Goal: Task Accomplishment & Management: Complete application form

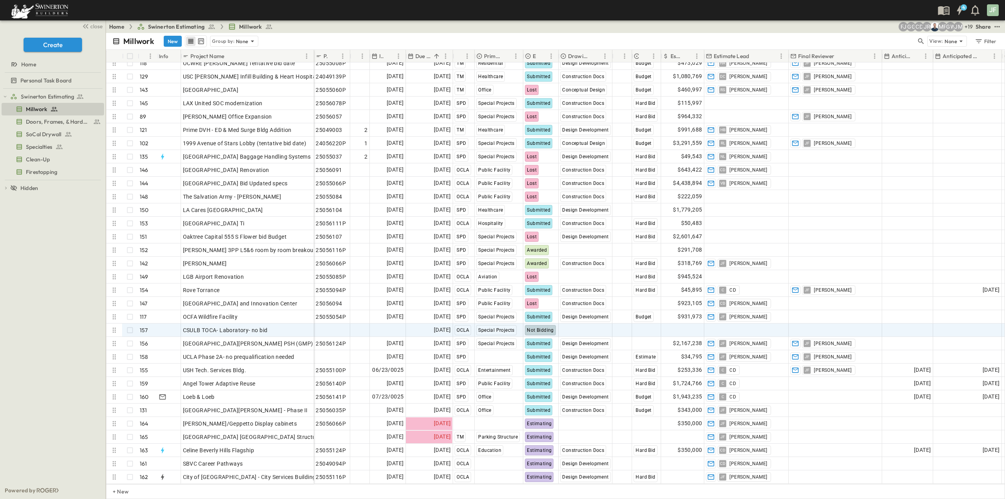
scroll to position [1787, 0]
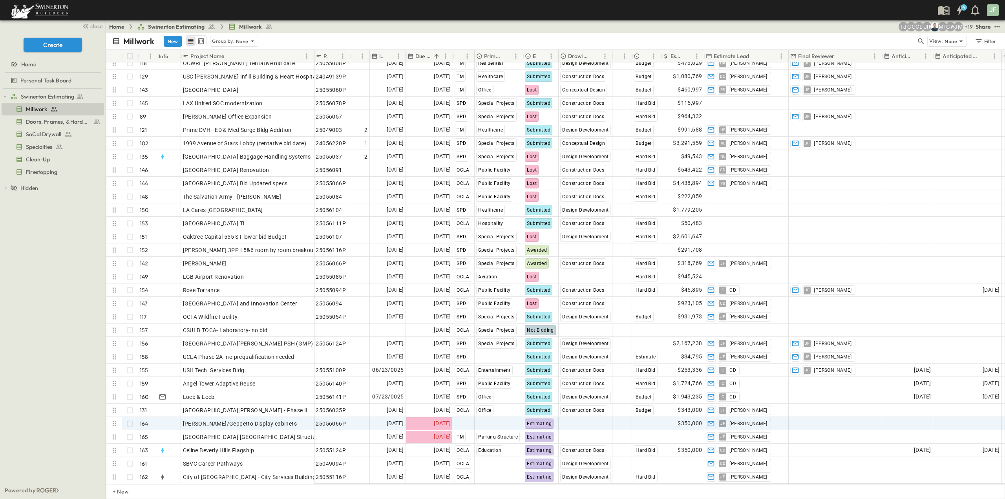
click at [440, 421] on span "[DATE]" at bounding box center [442, 423] width 17 height 9
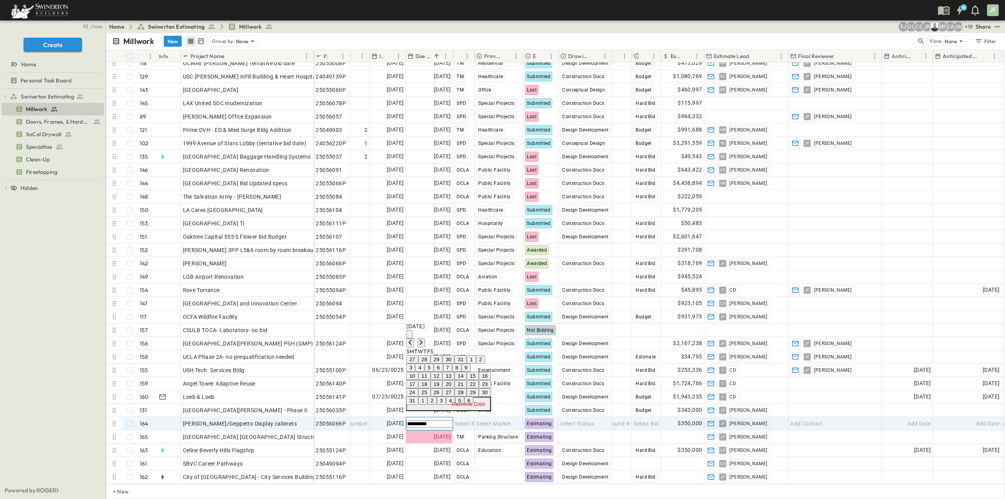
click at [479, 388] on button "29" at bounding box center [473, 392] width 12 height 8
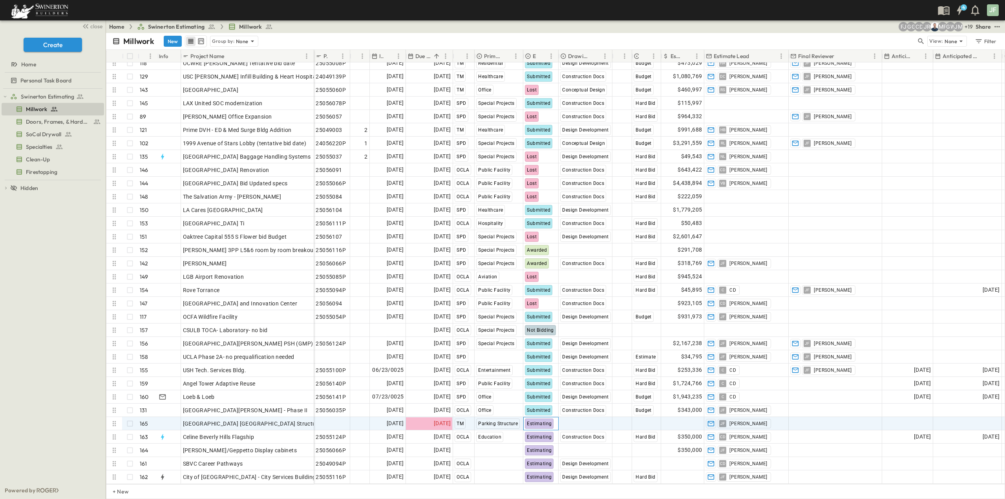
click at [537, 421] on span "Estimating" at bounding box center [539, 423] width 25 height 5
click at [551, 354] on span "Submitted" at bounding box center [548, 355] width 22 height 6
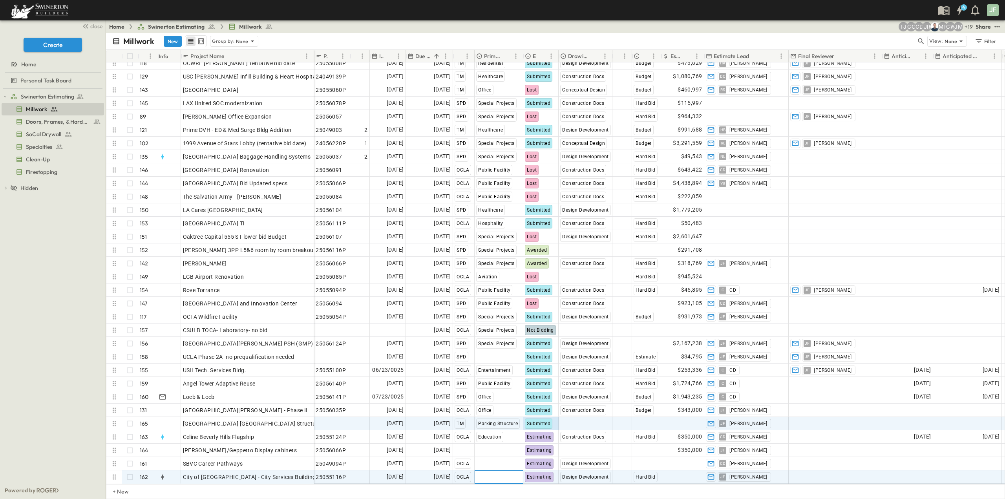
click at [509, 473] on span "Select Market" at bounding box center [493, 477] width 35 height 8
click at [498, 458] on span "Public Facility" at bounding box center [503, 459] width 30 height 6
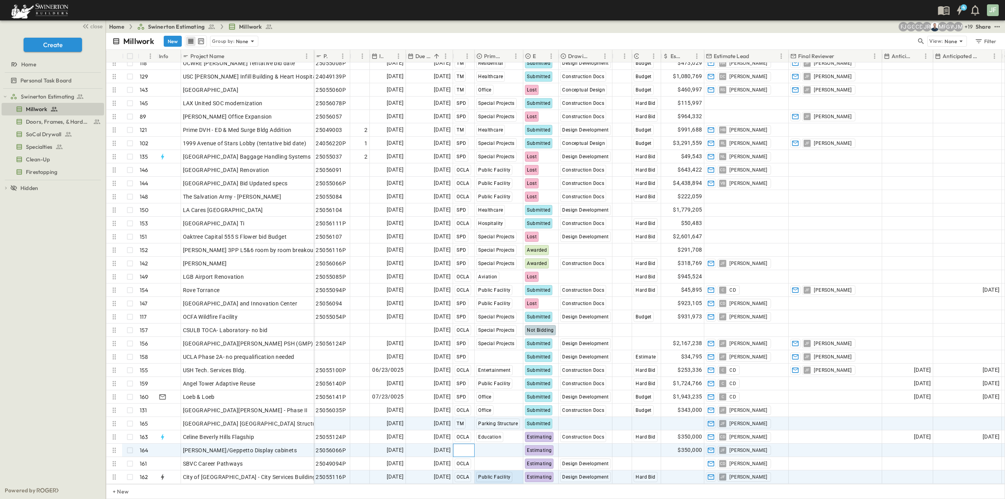
click at [462, 447] on span "Select Region" at bounding box center [472, 451] width 35 height 8
click at [471, 395] on span "SPD" at bounding box center [470, 394] width 9 height 6
click at [489, 447] on span "Select Market" at bounding box center [493, 451] width 35 height 8
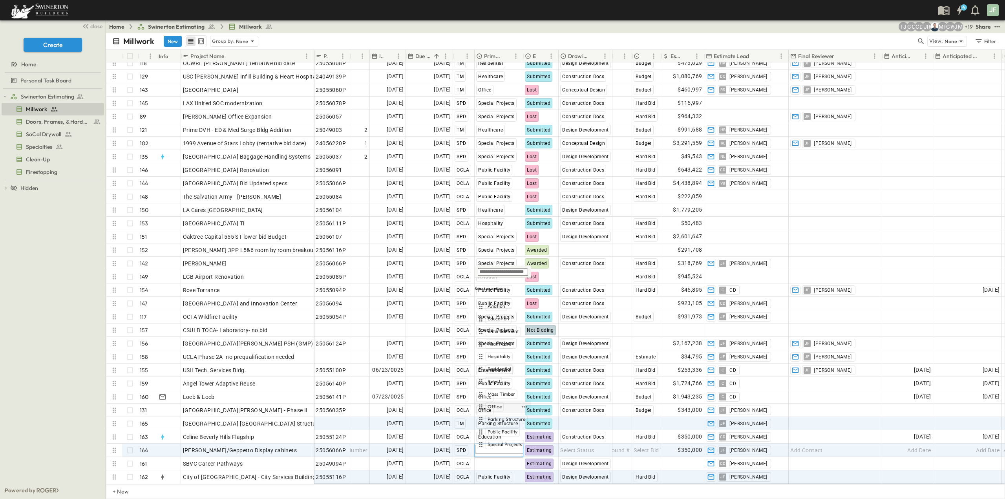
click at [499, 406] on span "Office" at bounding box center [495, 407] width 14 height 6
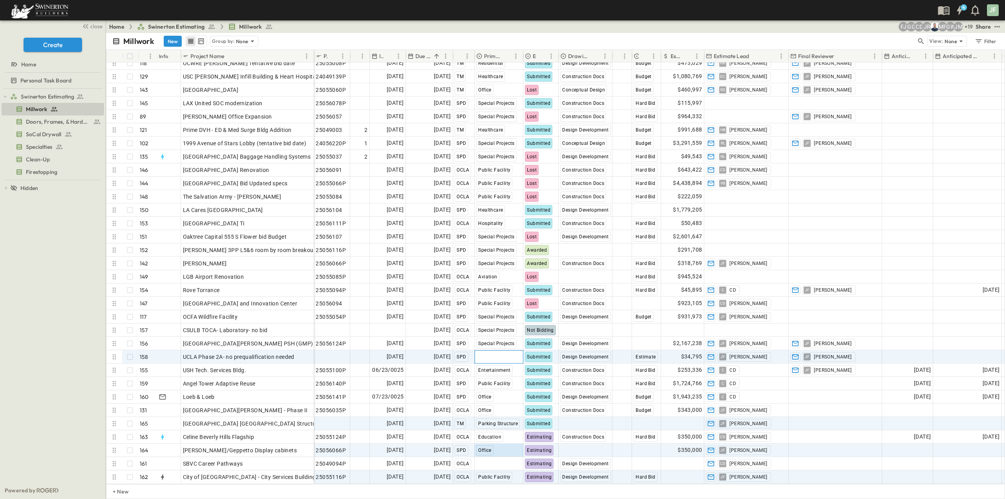
click at [500, 353] on span "Select Market" at bounding box center [493, 357] width 35 height 8
click at [497, 312] on span "Office" at bounding box center [495, 313] width 14 height 6
